Goal: Navigation & Orientation: Go to known website

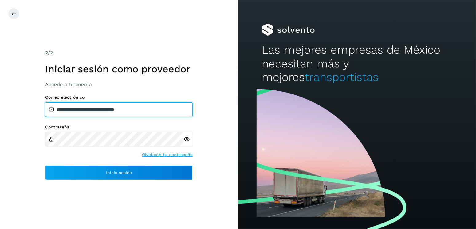
drag, startPoint x: 139, startPoint y: 112, endPoint x: 88, endPoint y: 114, distance: 50.1
click at [88, 114] on input "**********" at bounding box center [118, 110] width 147 height 15
type input "**********"
